Goal: Task Accomplishment & Management: Complete application form

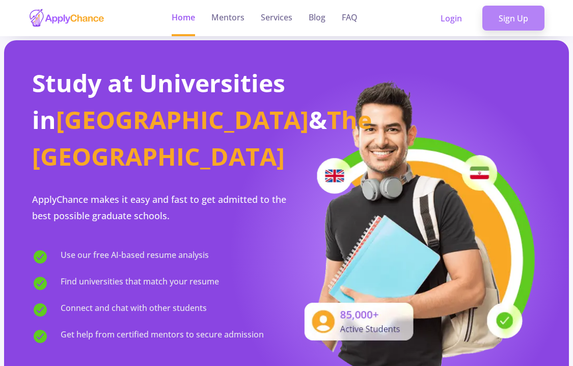
click at [517, 13] on link "Sign Up" at bounding box center [513, 18] width 62 height 25
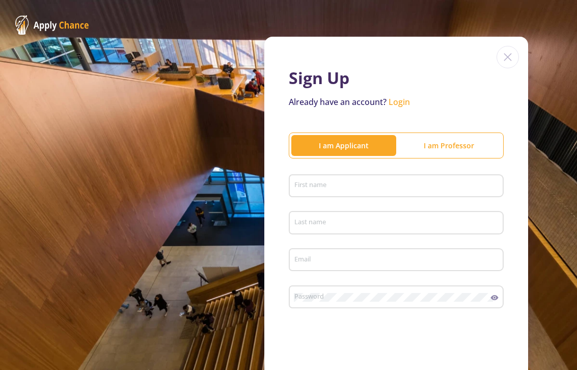
click at [350, 180] on div "First name" at bounding box center [396, 184] width 205 height 26
type input "Layan"
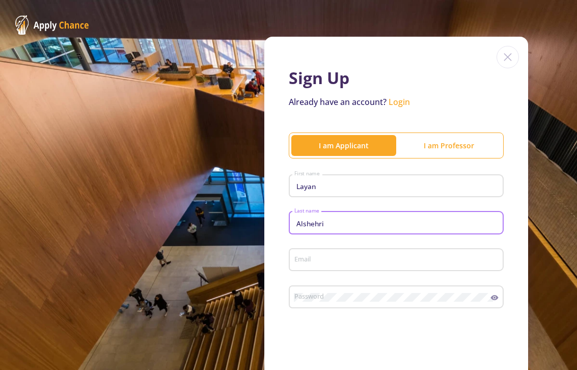
type input "Alshehri"
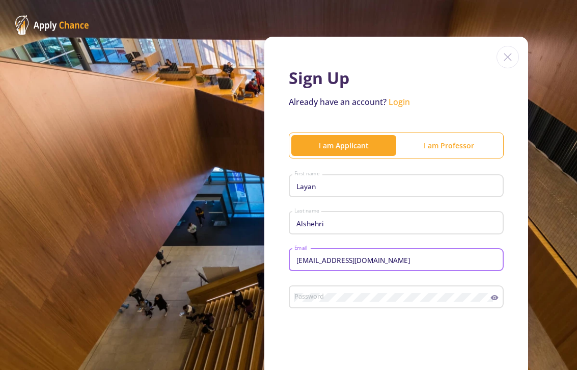
type input "[EMAIL_ADDRESS][DOMAIN_NAME]"
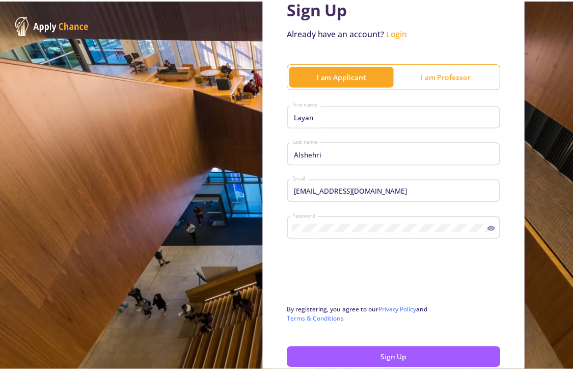
scroll to position [106, 0]
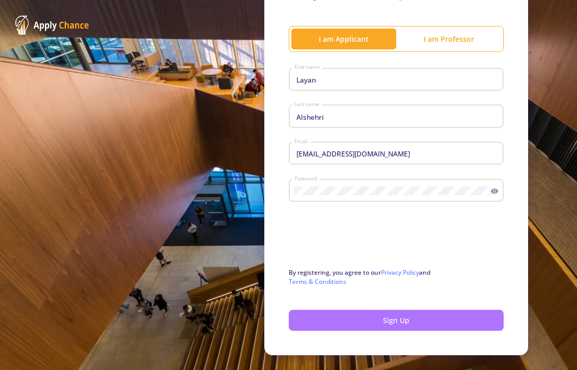
click at [448, 318] on button "Sign Up" at bounding box center [396, 320] width 215 height 21
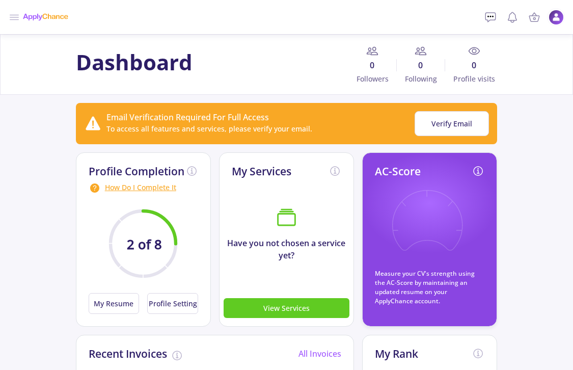
click at [18, 17] on line at bounding box center [14, 17] width 9 height 0
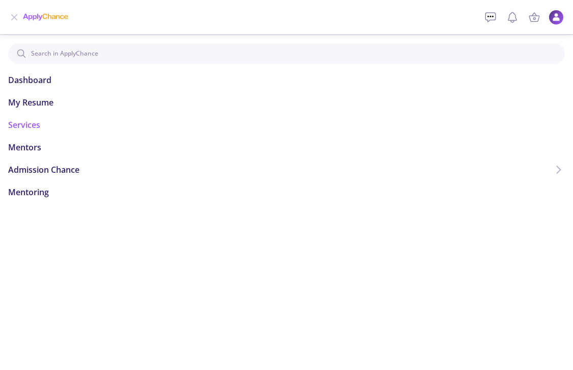
click at [42, 122] on li "Services" at bounding box center [286, 125] width 556 height 12
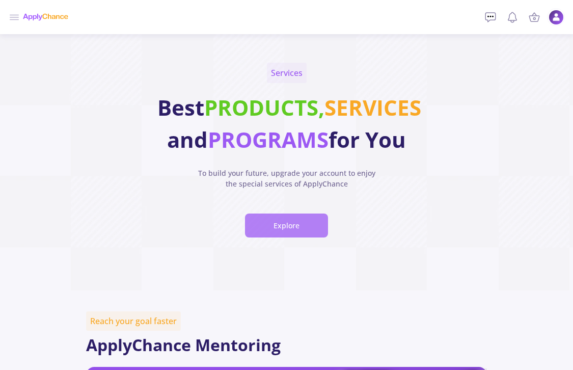
click at [300, 237] on button "Explore" at bounding box center [286, 225] width 83 height 24
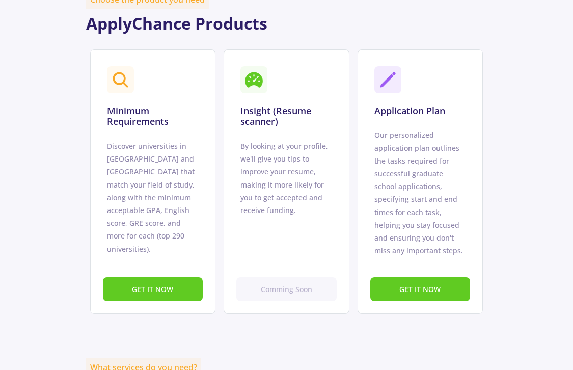
scroll to position [655, 0]
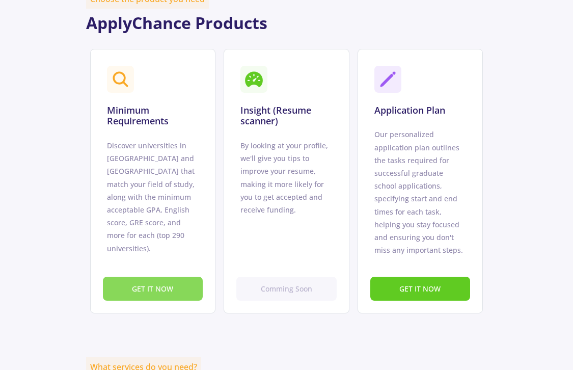
click at [186, 300] on button "GET IT NOW" at bounding box center [153, 288] width 100 height 24
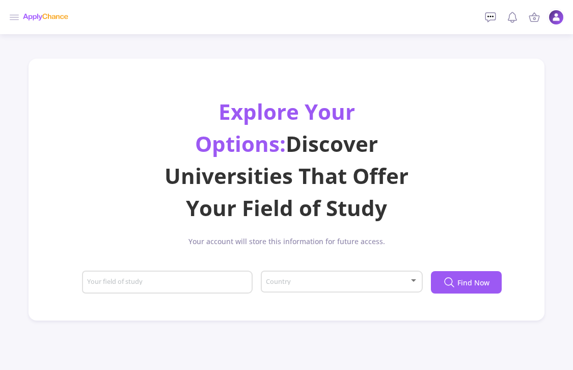
click at [193, 267] on div "Your field of study" at bounding box center [167, 280] width 161 height 26
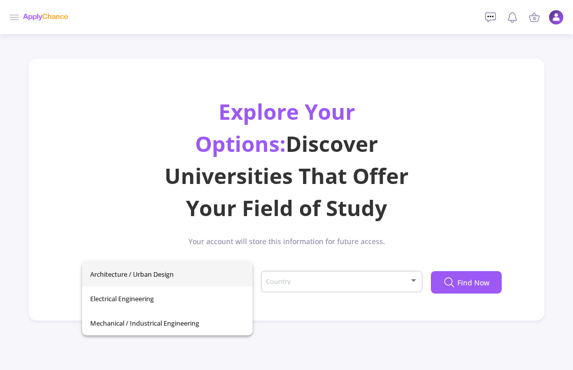
type input "e"
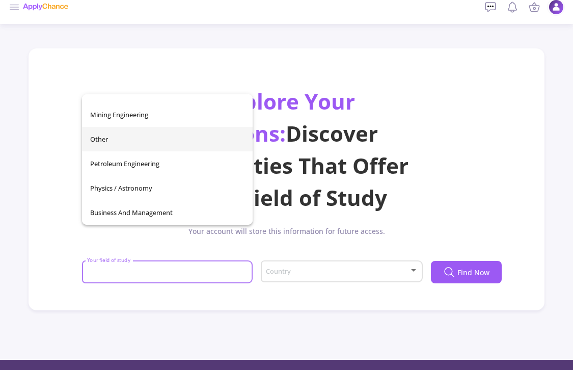
scroll to position [358, 0]
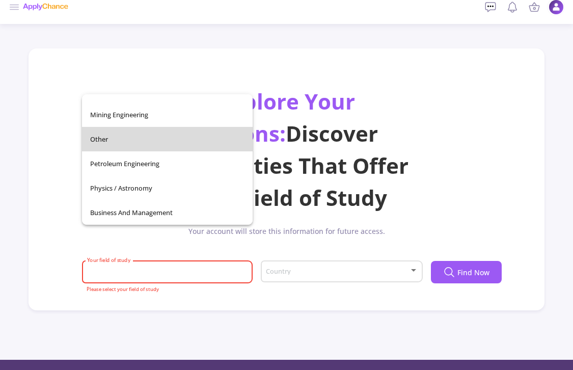
click at [193, 139] on span "Other" at bounding box center [167, 139] width 154 height 24
type input "Other"
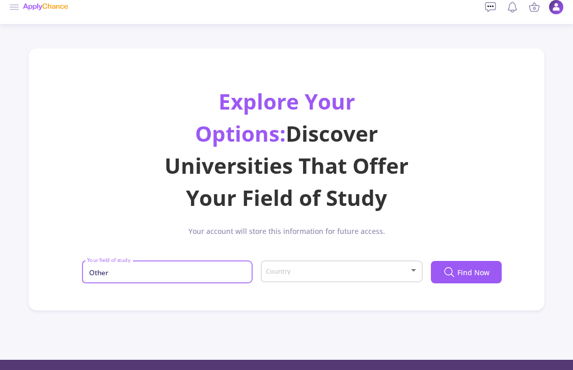
click at [326, 268] on span at bounding box center [338, 271] width 141 height 7
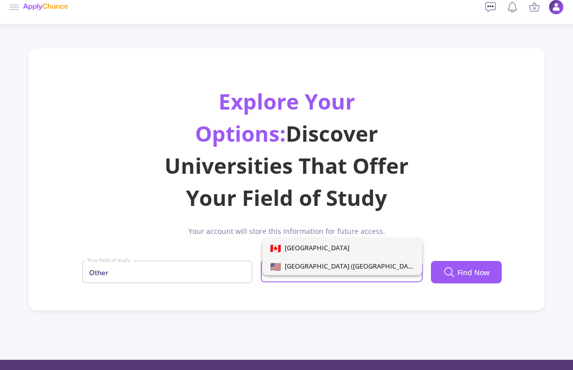
click at [329, 267] on span "[GEOGRAPHIC_DATA] ([GEOGRAPHIC_DATA])" at bounding box center [350, 265] width 139 height 9
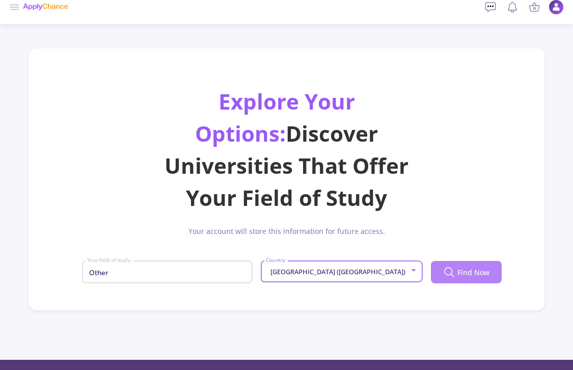
click at [476, 261] on button "Find Now" at bounding box center [466, 272] width 71 height 22
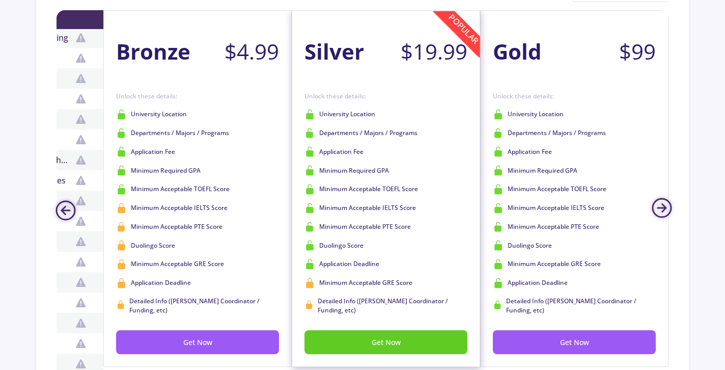
scroll to position [320, 0]
